Goal: Task Accomplishment & Management: Complete application form

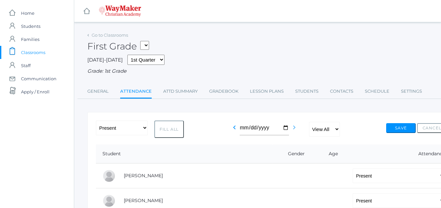
click at [293, 128] on icon "chevron_right" at bounding box center [294, 128] width 8 height 8
click at [173, 131] on button "Fill All" at bounding box center [169, 129] width 30 height 17
select select "P"
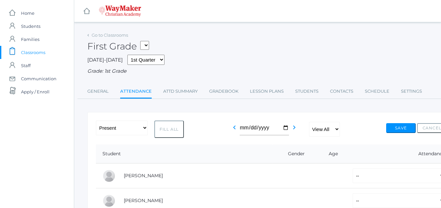
select select "P"
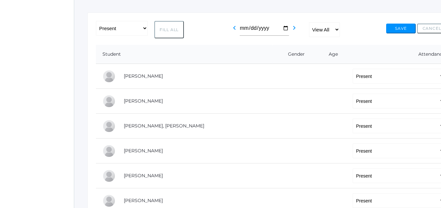
scroll to position [108, 0]
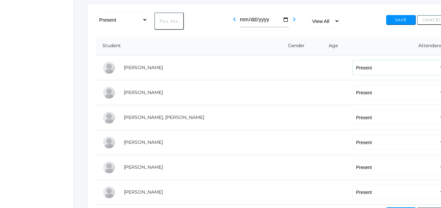
click at [352, 69] on select "-- Present Tardy Excused Tardy Unexcused Absent Excused Absent Unexcused" at bounding box center [398, 67] width 92 height 15
select select "AE"
click at [352, 61] on select "-- Present Tardy Excused Tardy Unexcused Absent Excused Absent Unexcused" at bounding box center [398, 67] width 92 height 15
click at [352, 170] on select "-- Present Tardy Excused Tardy Unexcused Absent Excused Absent Unexcused" at bounding box center [398, 167] width 92 height 15
select select "AE"
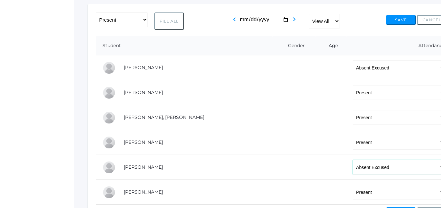
click at [352, 161] on select "-- Present Tardy Excused Tardy Unexcused Absent Excused Absent Unexcused" at bounding box center [398, 167] width 92 height 15
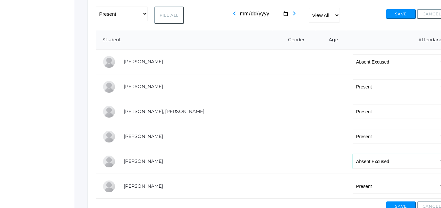
scroll to position [112, 0]
